Goal: Obtain resource: Obtain resource

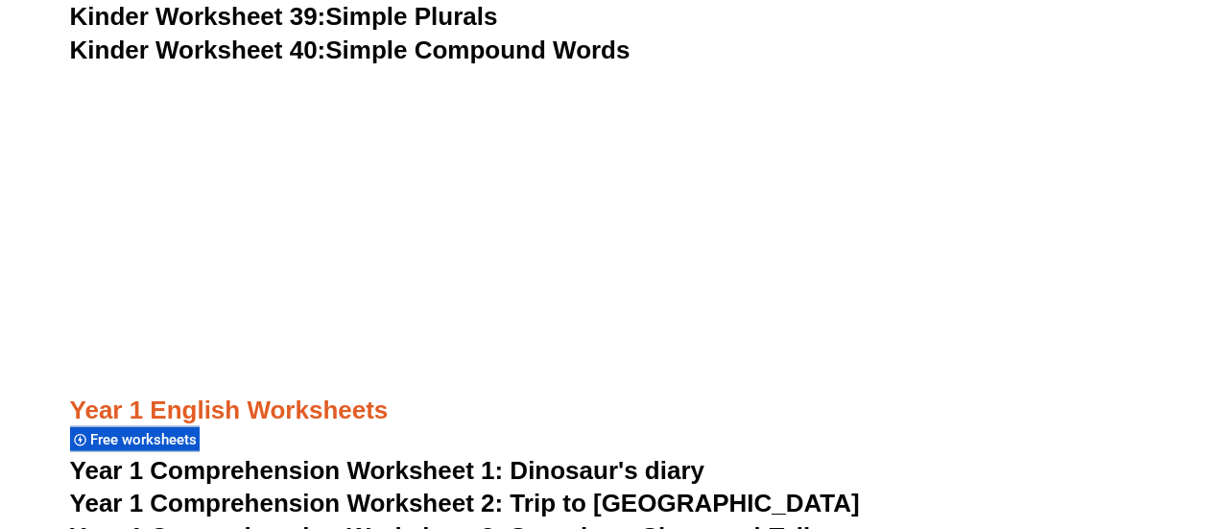
scroll to position [2025, 0]
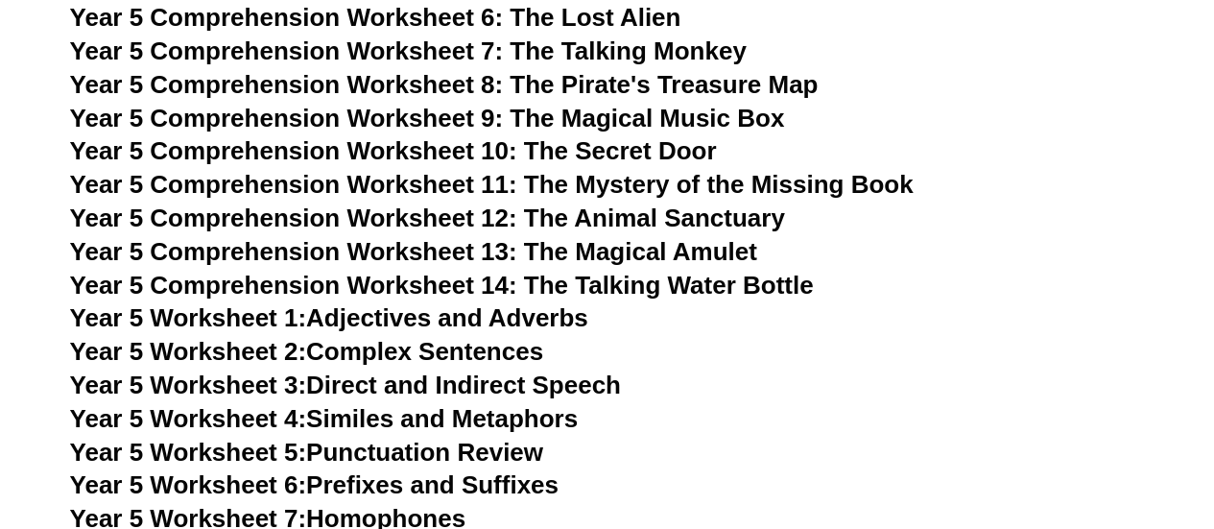
scroll to position [9448, 0]
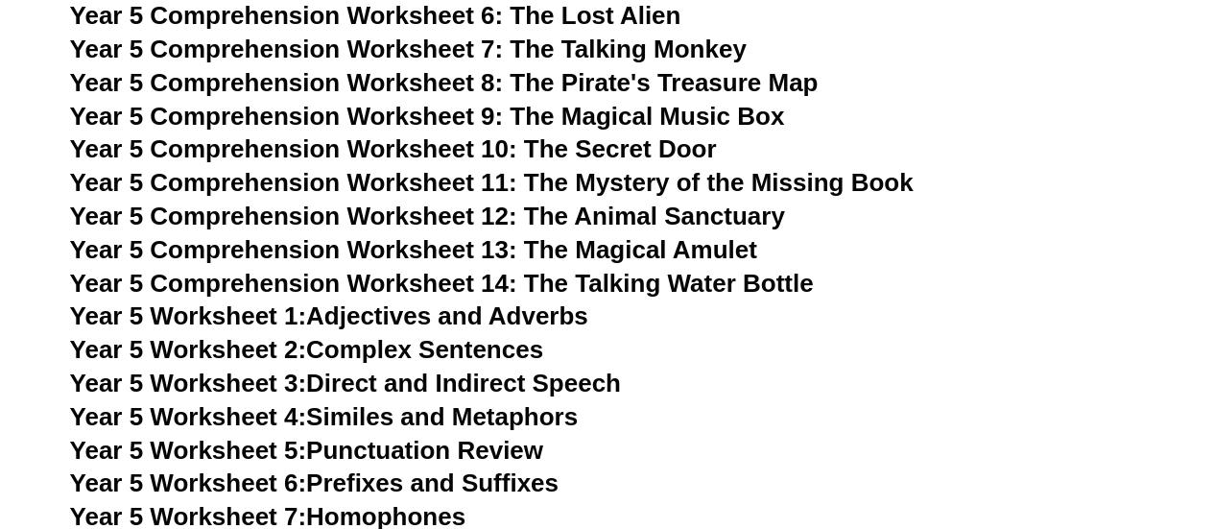
click at [624, 182] on span "Year 5 Comprehension Worksheet 11: The Mystery of the Missing Book" at bounding box center [492, 182] width 844 height 29
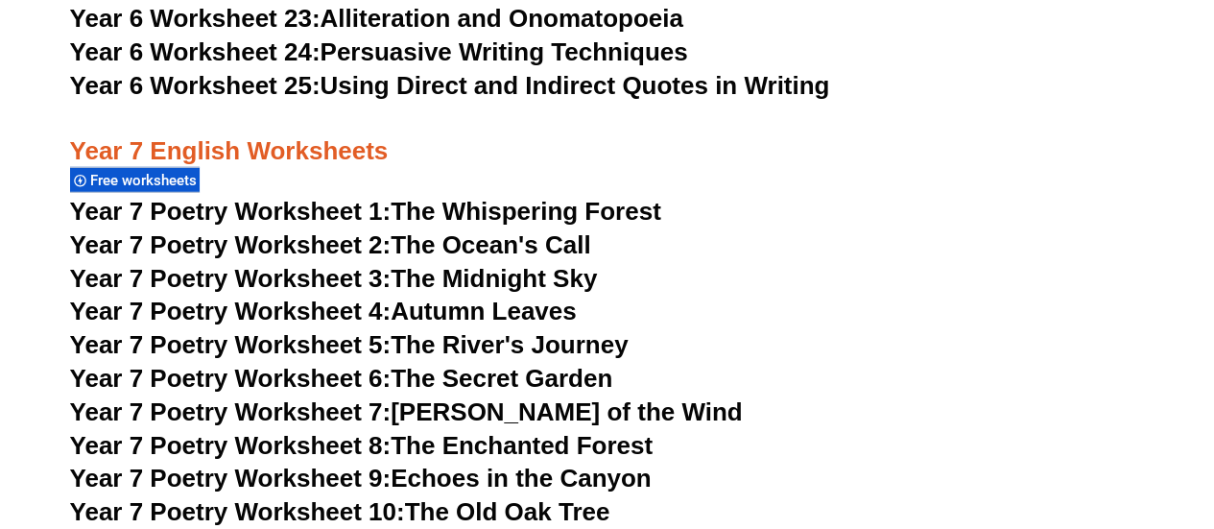
scroll to position [2360, 0]
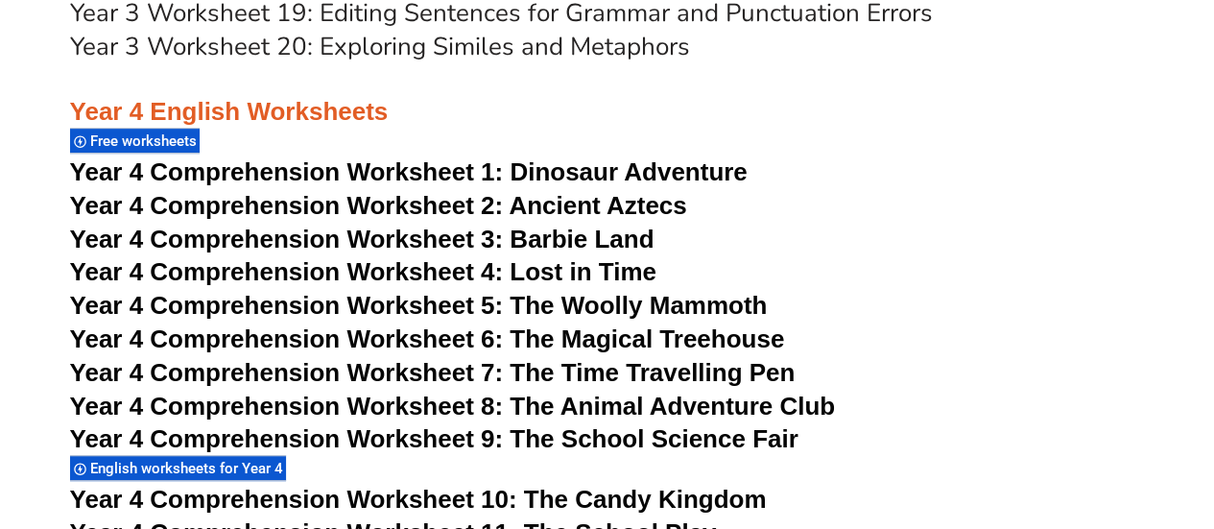
scroll to position [7689, 0]
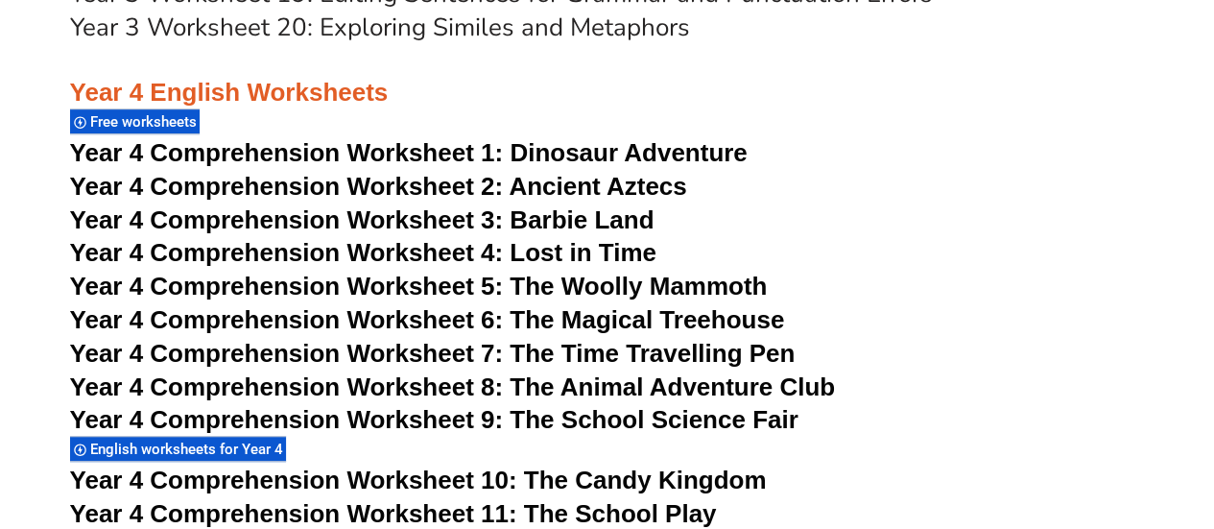
click at [520, 422] on span "Year 4 Comprehension Worksheet 9: The School Science Fair" at bounding box center [434, 419] width 728 height 29
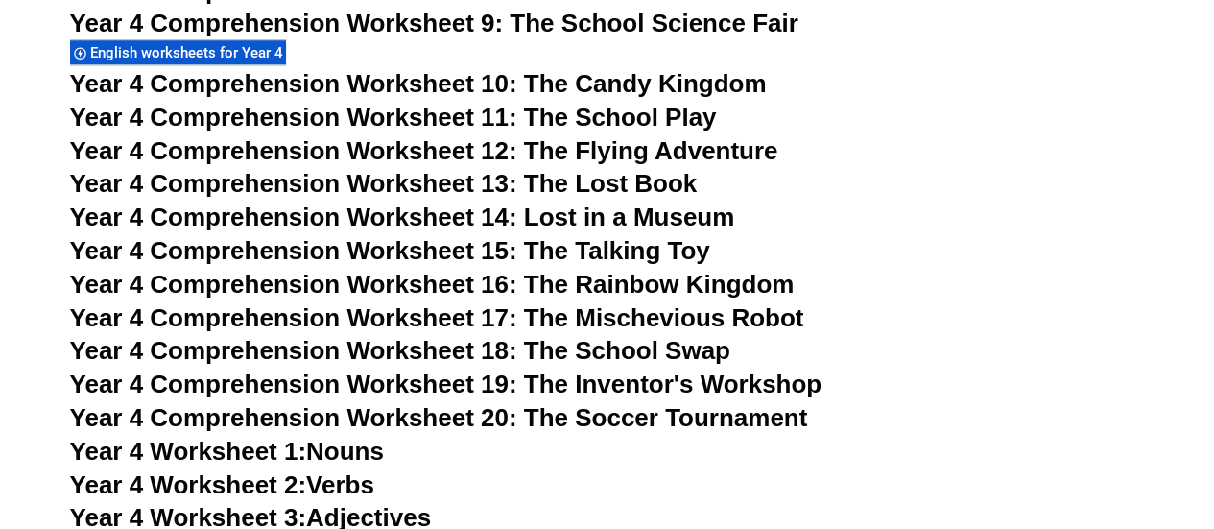
scroll to position [8086, 0]
